Goal: Task Accomplishment & Management: Complete application form

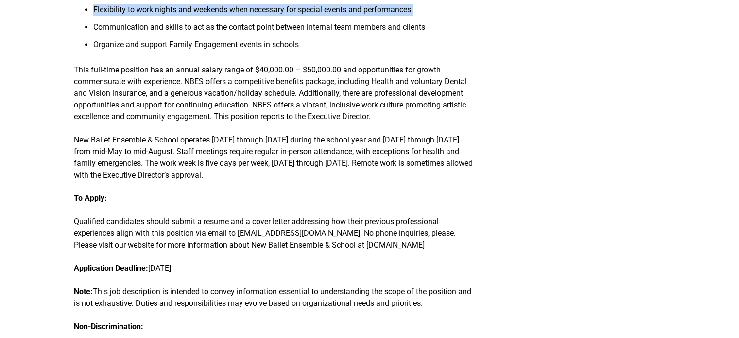
scroll to position [1170, 0]
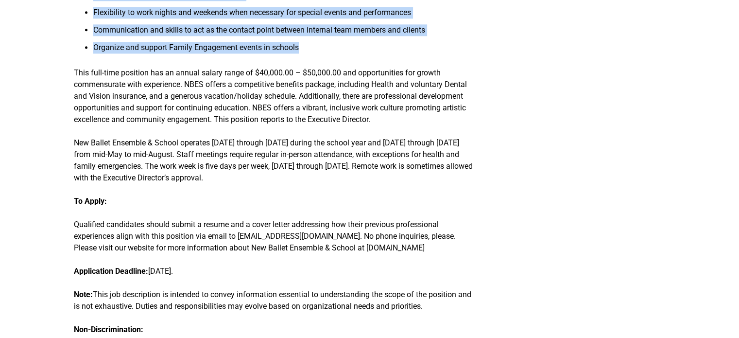
drag, startPoint x: 69, startPoint y: 120, endPoint x: 305, endPoint y: 23, distance: 254.2
copy div "Loremipsumdo Sitametcons Adi Elitse Doeiusmo & Tempor (INCI) ut l Etdolore Magn…"
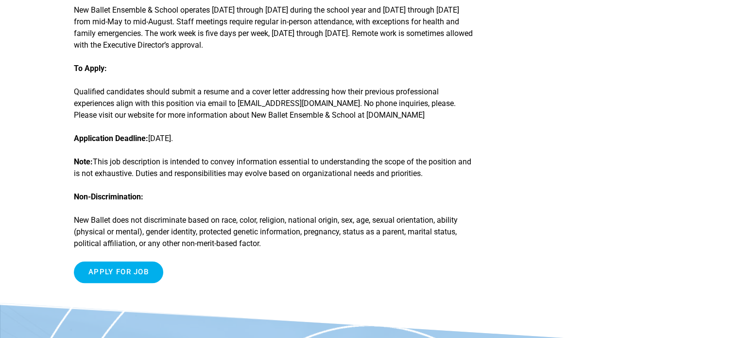
scroll to position [1303, 0]
click at [129, 260] on input "Apply for job" at bounding box center [118, 271] width 89 height 22
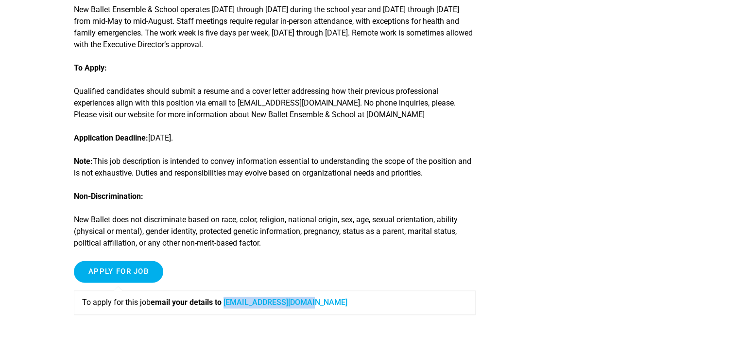
drag, startPoint x: 317, startPoint y: 281, endPoint x: 229, endPoint y: 279, distance: 87.9
click at [229, 296] on p "To apply for this job email your details to [EMAIL_ADDRESS][DOMAIN_NAME]" at bounding box center [274, 302] width 385 height 12
copy link "[EMAIL_ADDRESS][DOMAIN_NAME]"
click at [288, 221] on p "New Ballet does not discriminate based on race, color, religion, national origi…" at bounding box center [275, 231] width 402 height 35
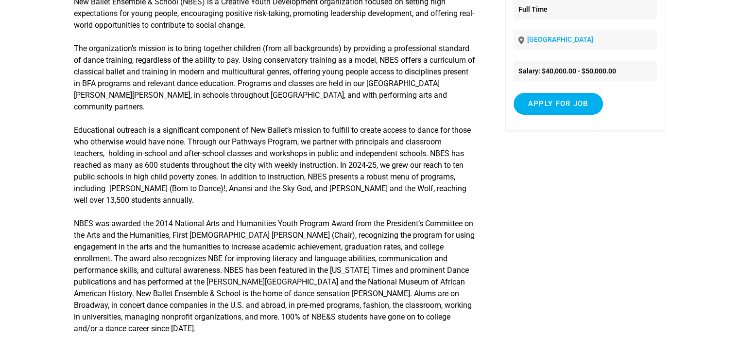
scroll to position [0, 0]
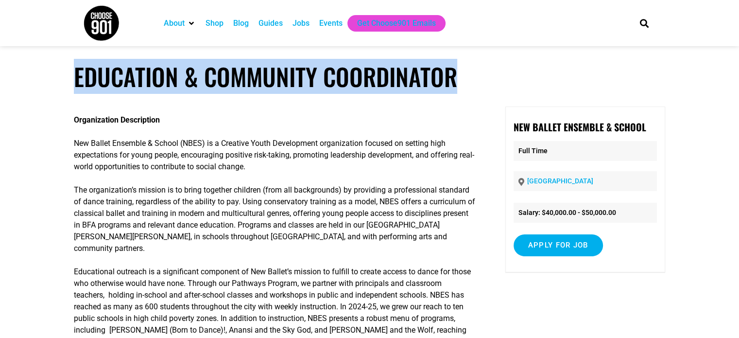
drag, startPoint x: 470, startPoint y: 79, endPoint x: 62, endPoint y: 88, distance: 408.6
copy h1 "Education & Community Coordinator"
